Goal: Task Accomplishment & Management: Complete application form

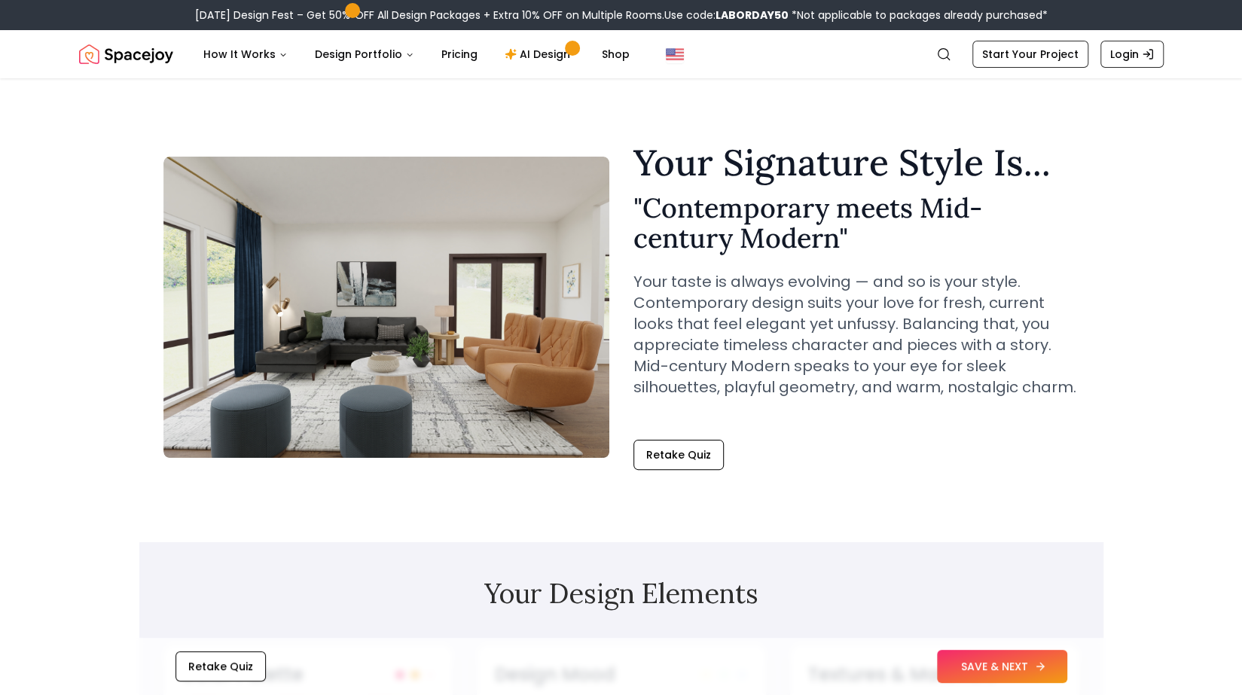
click at [1038, 667] on icon at bounding box center [1040, 667] width 7 height 0
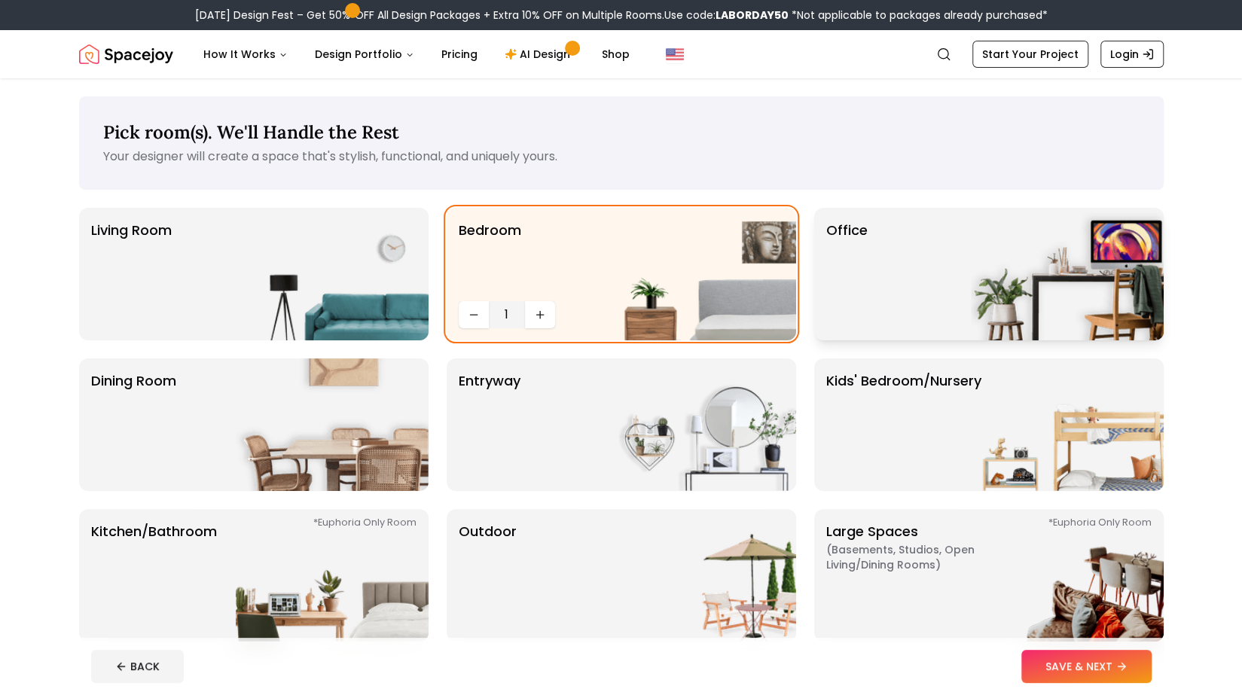
click at [1031, 247] on img at bounding box center [1067, 274] width 193 height 133
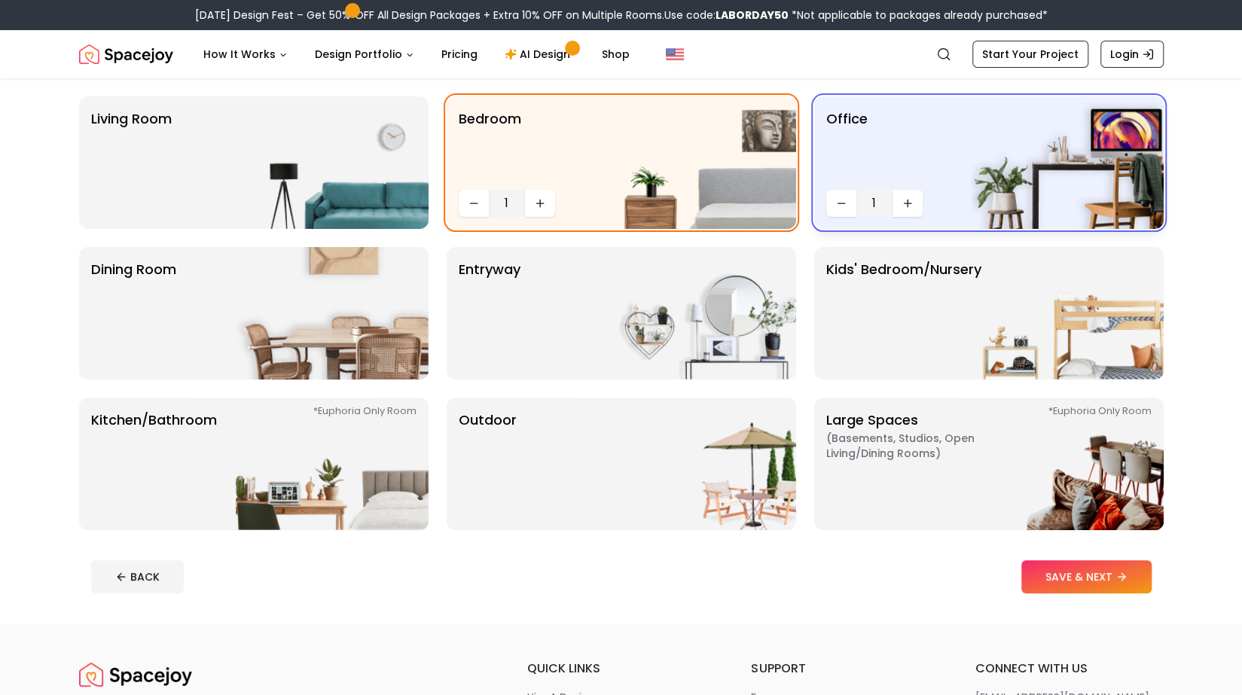
scroll to position [121, 0]
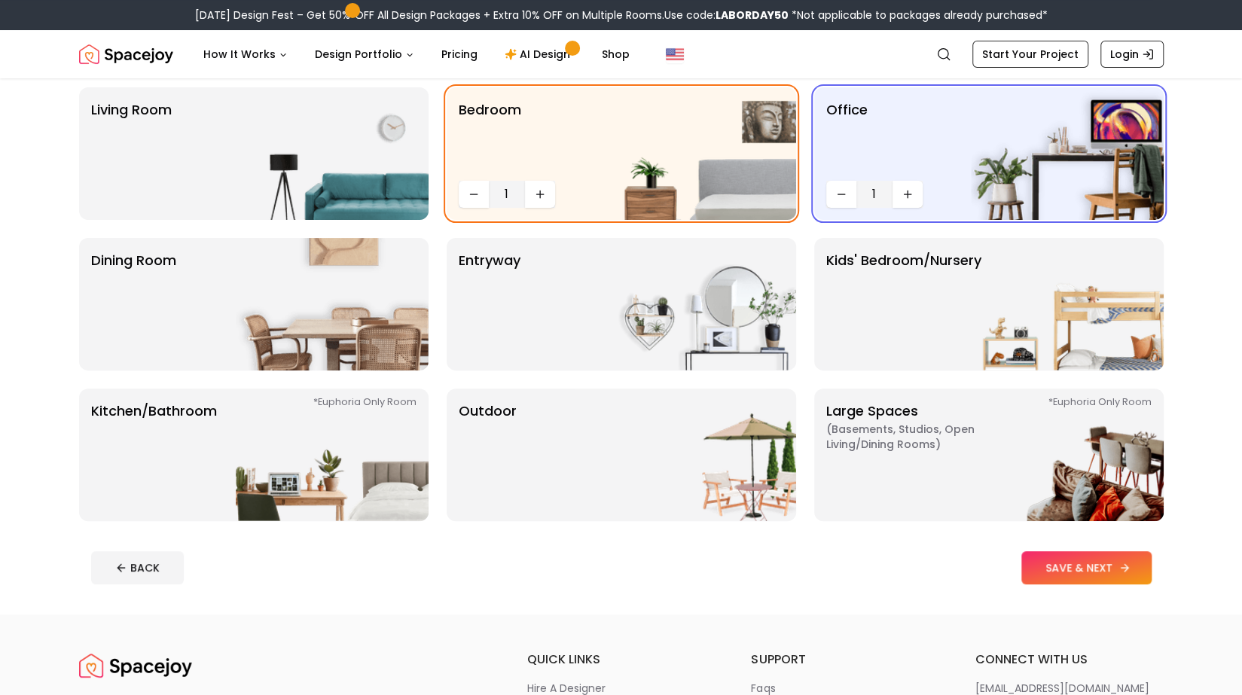
click at [1083, 562] on button "SAVE & NEXT" at bounding box center [1087, 568] width 130 height 33
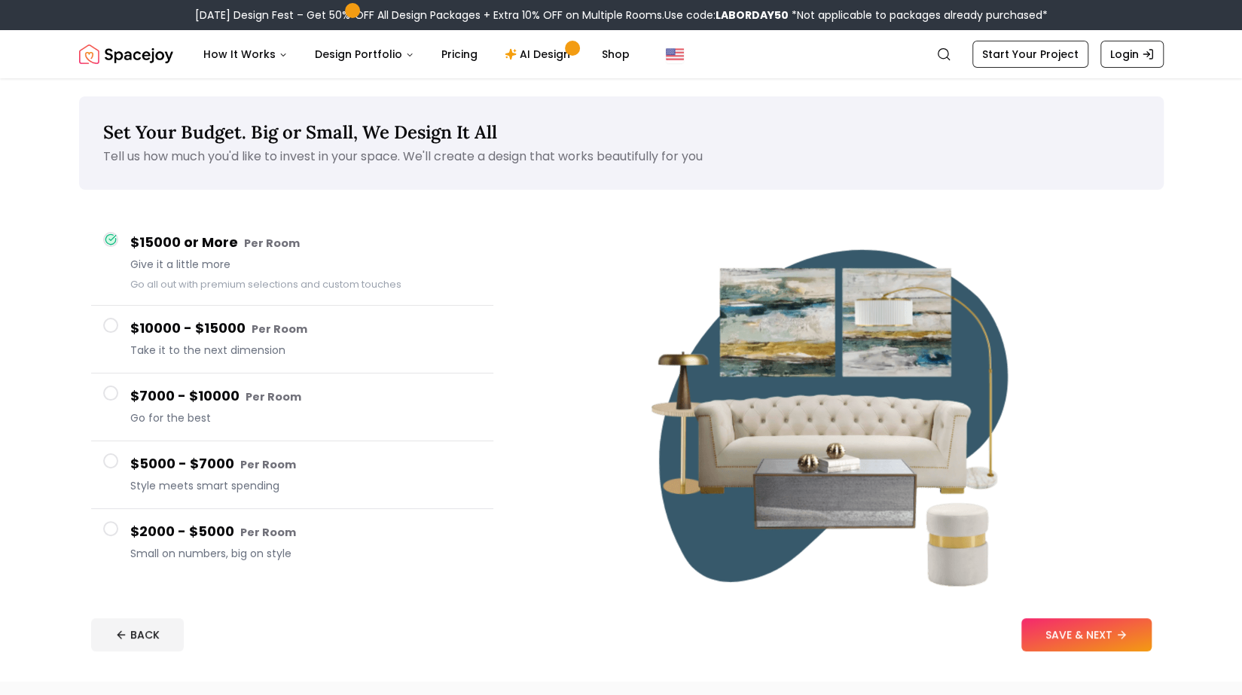
click at [174, 530] on h4 "$2000 - $5000 Per Room" at bounding box center [305, 532] width 351 height 22
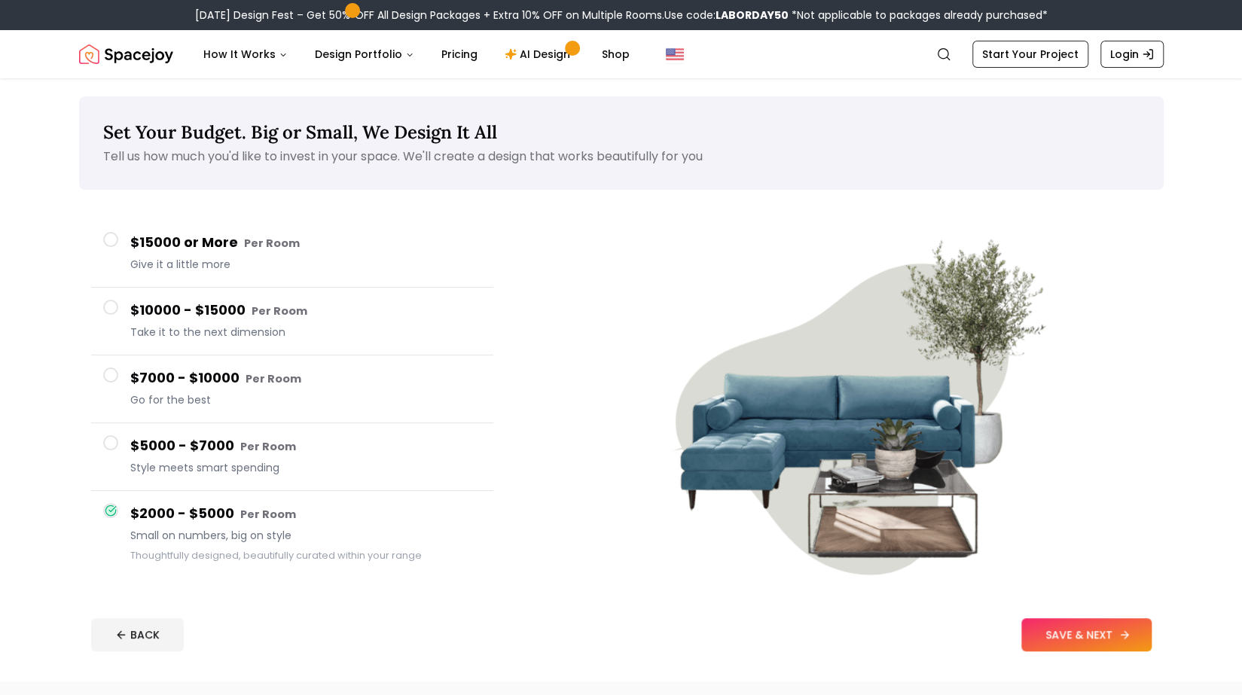
click at [1069, 625] on button "SAVE & NEXT" at bounding box center [1087, 635] width 130 height 33
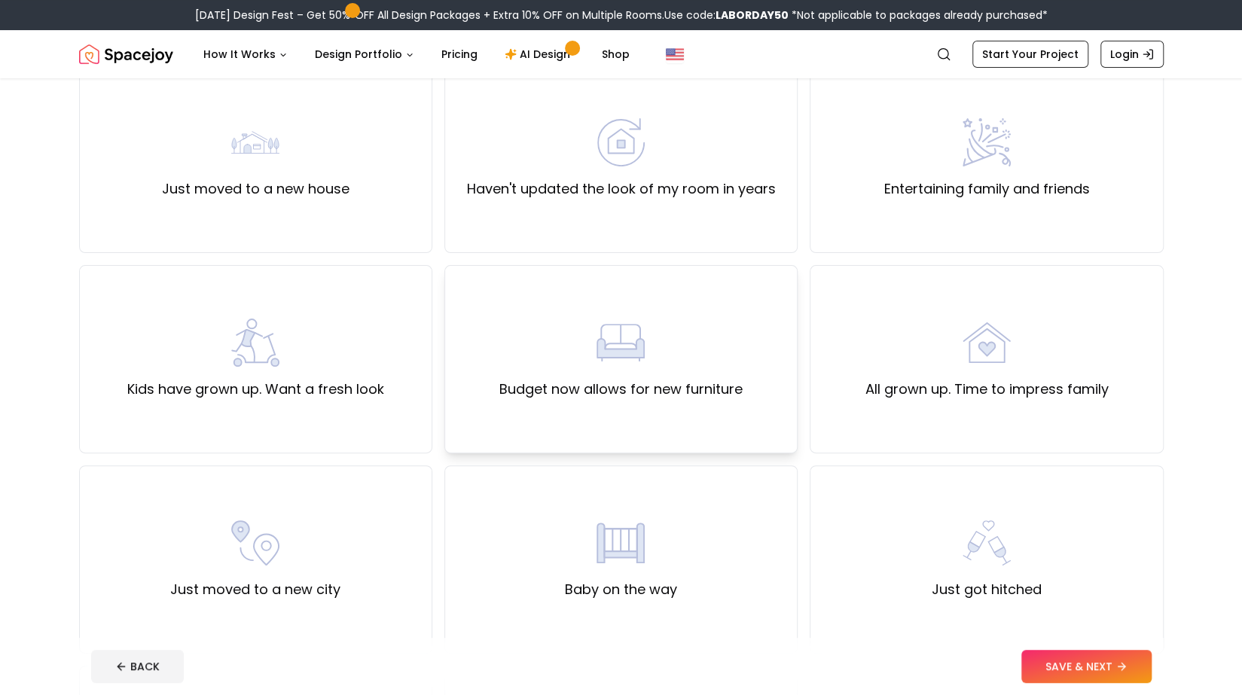
scroll to position [142, 0]
click at [684, 228] on div "Haven't updated the look of my room in years" at bounding box center [621, 160] width 353 height 188
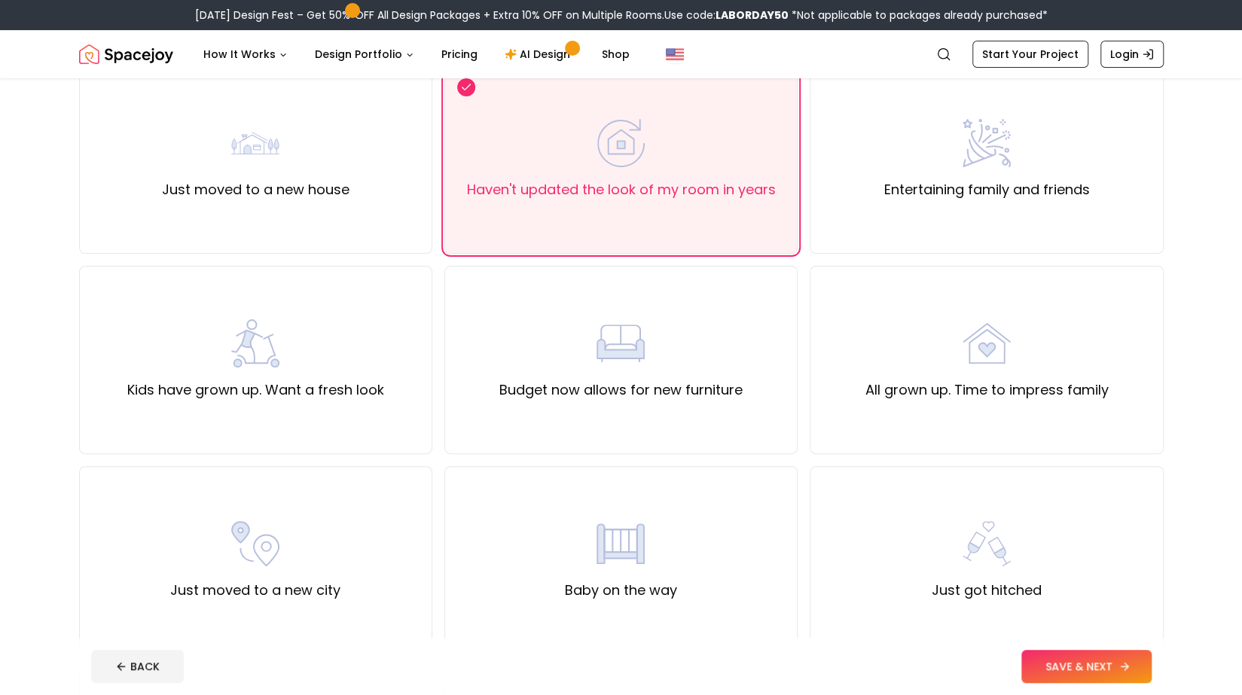
click at [1053, 674] on button "SAVE & NEXT" at bounding box center [1087, 666] width 130 height 33
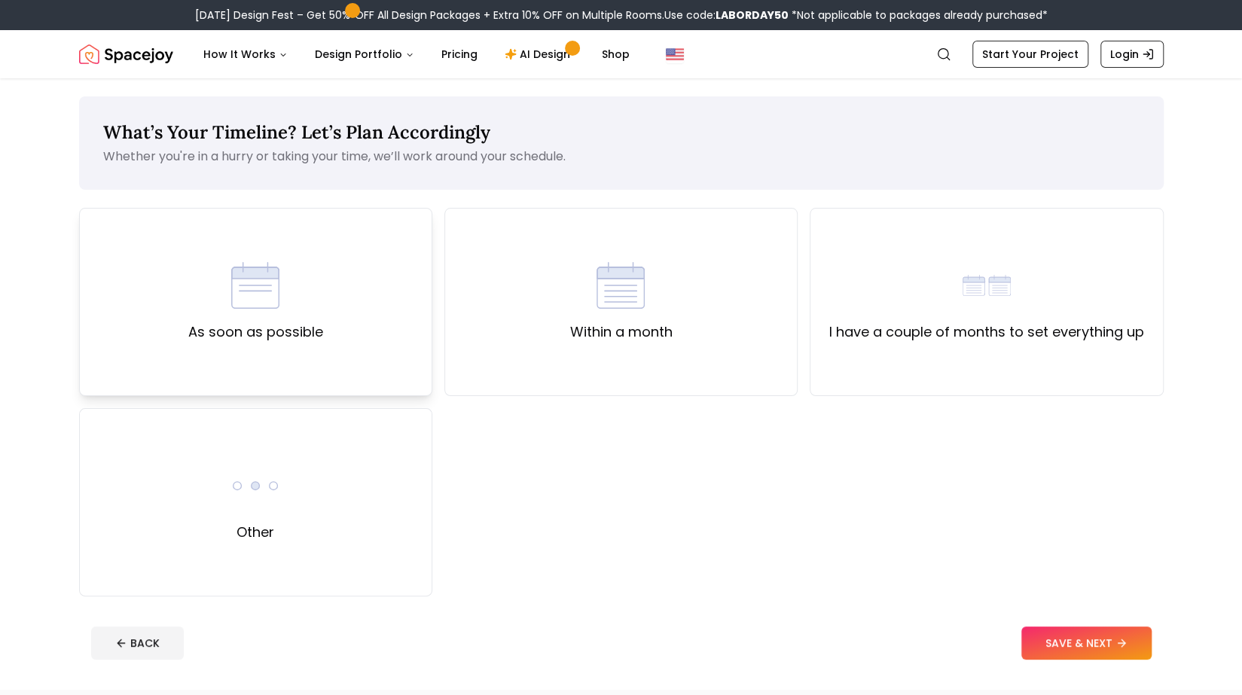
click at [344, 332] on div "As soon as possible" at bounding box center [255, 302] width 353 height 188
